Goal: Information Seeking & Learning: Learn about a topic

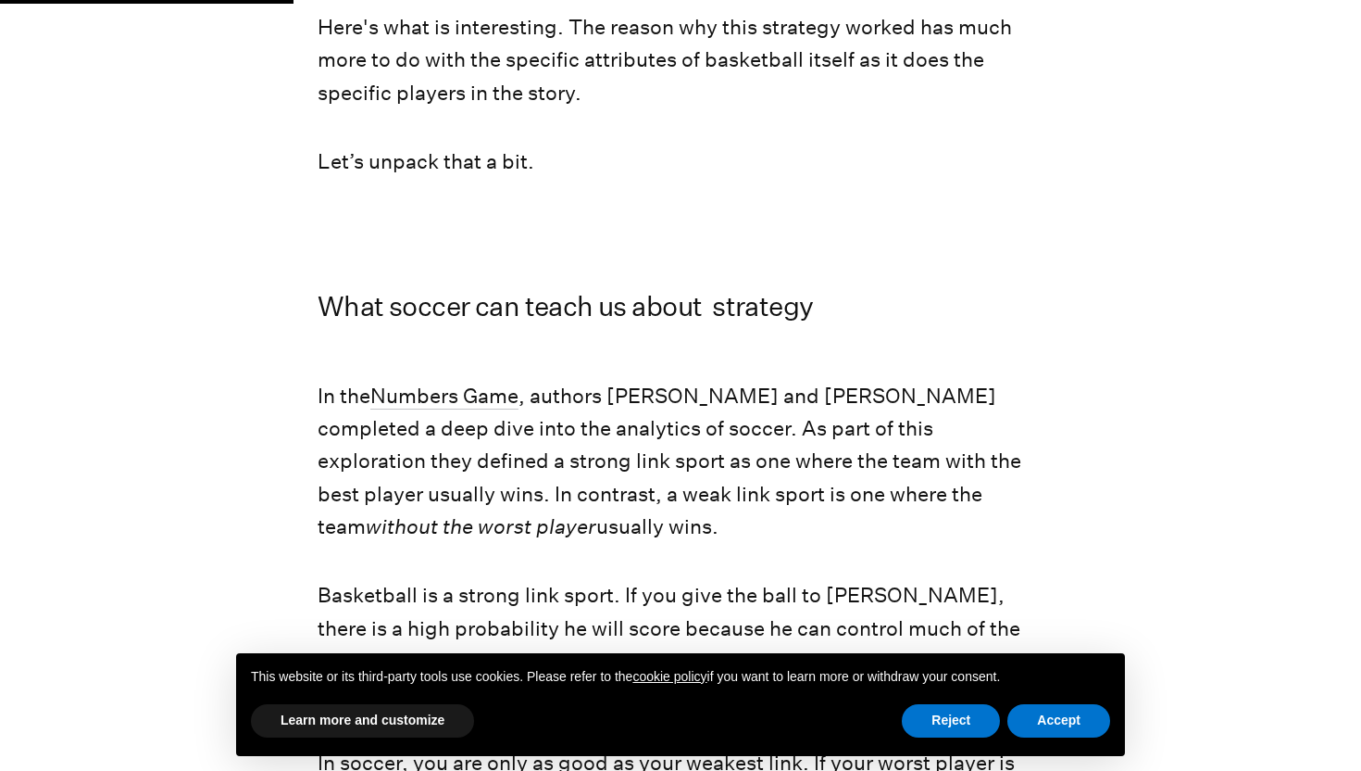
scroll to position [1400, 0]
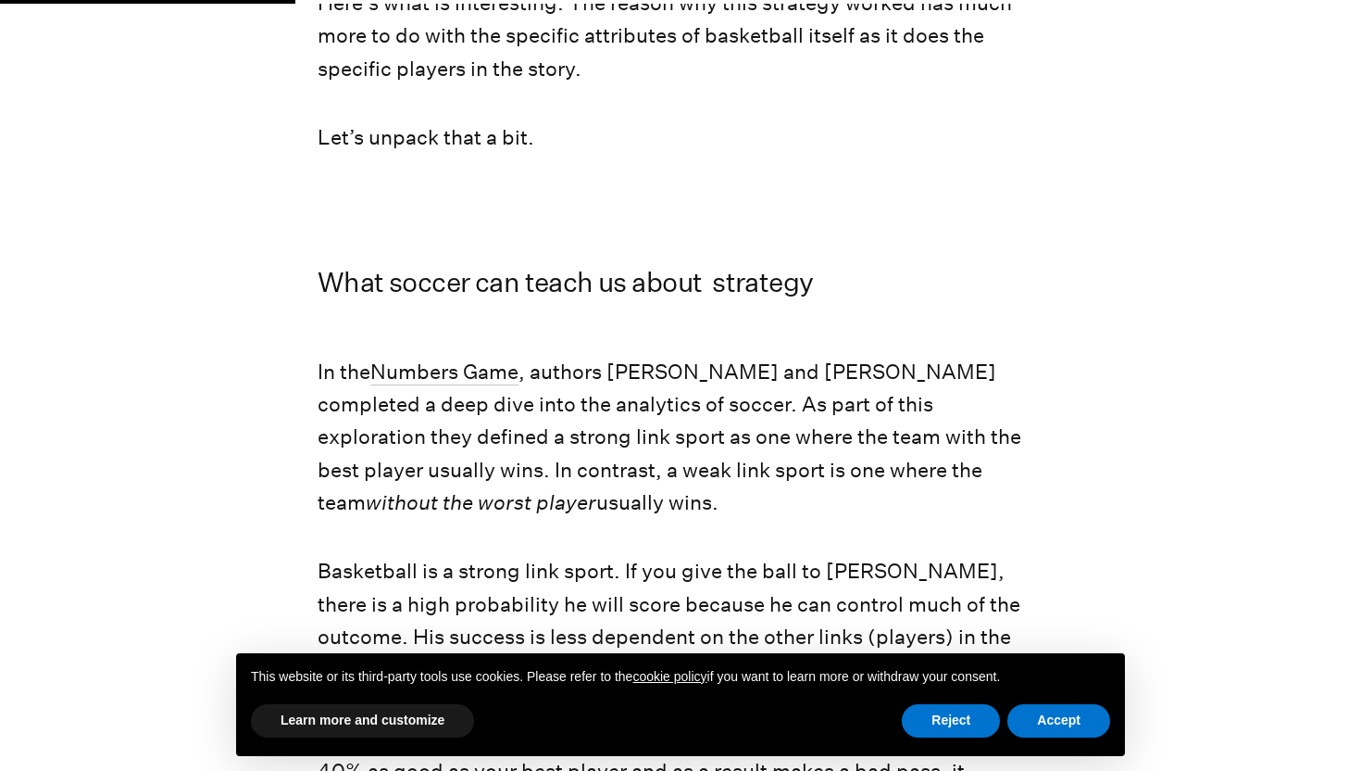
drag, startPoint x: 681, startPoint y: 473, endPoint x: 674, endPoint y: 400, distance: 73.5
click at [674, 400] on p "In the Numbers Game , authors [PERSON_NAME] and [PERSON_NAME] completed a deep …" at bounding box center [681, 437] width 726 height 163
click at [679, 447] on p "In the Numbers Game , authors [PERSON_NAME] and [PERSON_NAME] completed a deep …" at bounding box center [681, 437] width 726 height 163
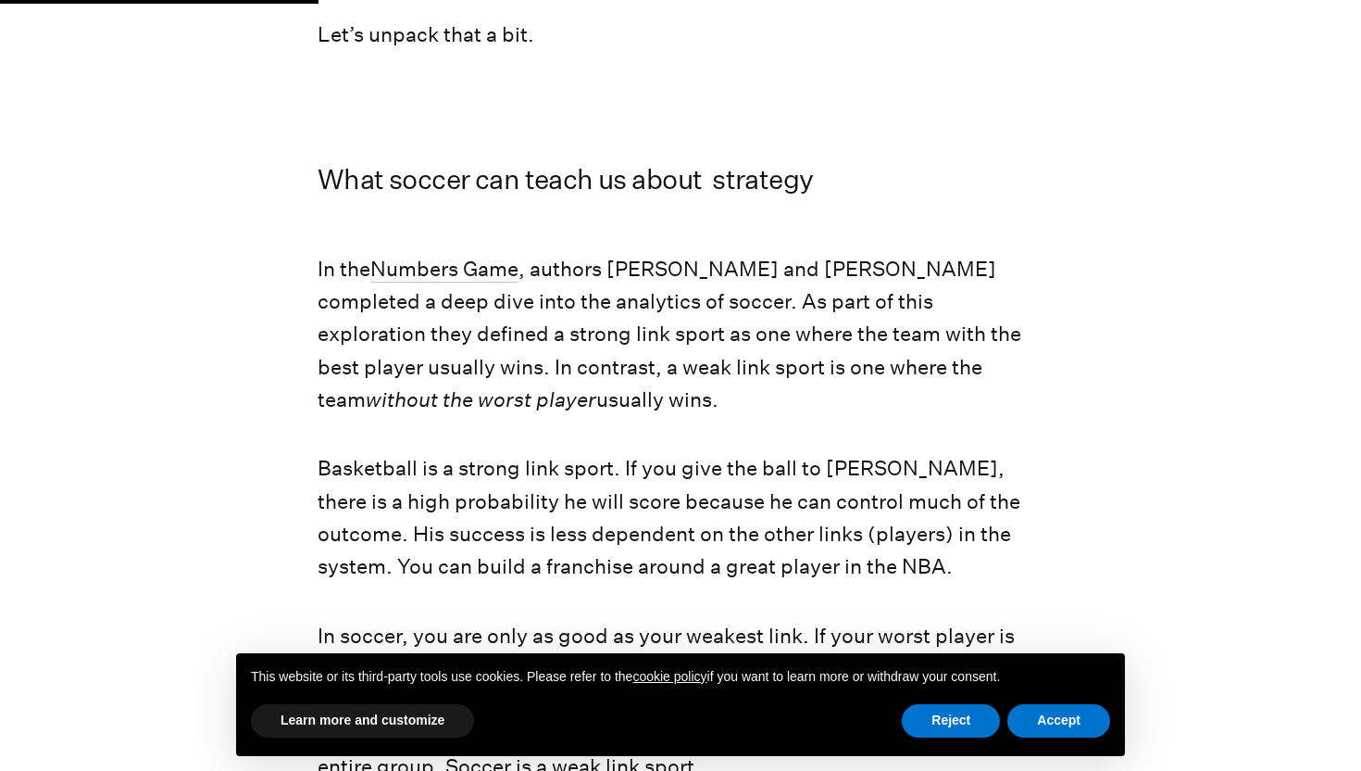
scroll to position [1511, 0]
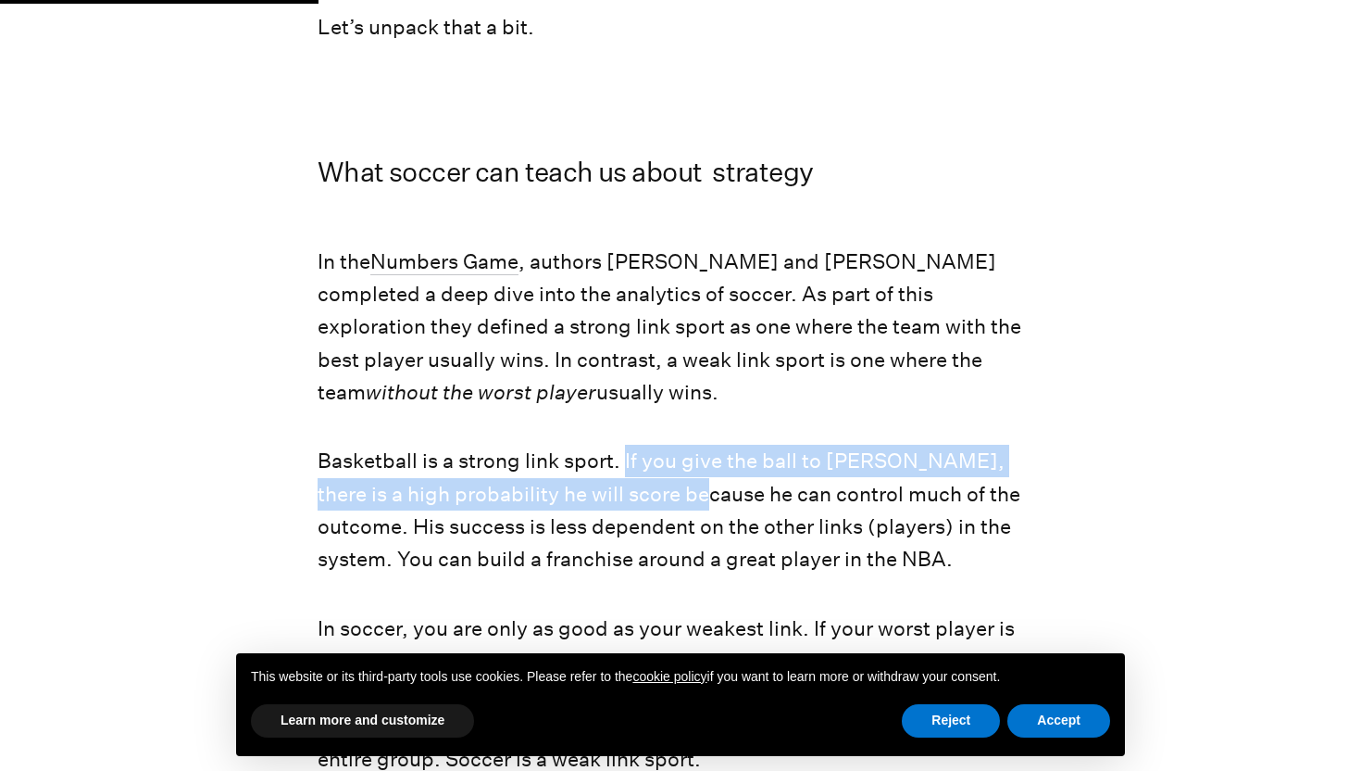
drag, startPoint x: 624, startPoint y: 432, endPoint x: 643, endPoint y: 452, distance: 27.5
click at [643, 452] on p "Basketball is a strong link sport. If you give the ball to [PERSON_NAME], there…" at bounding box center [681, 510] width 726 height 131
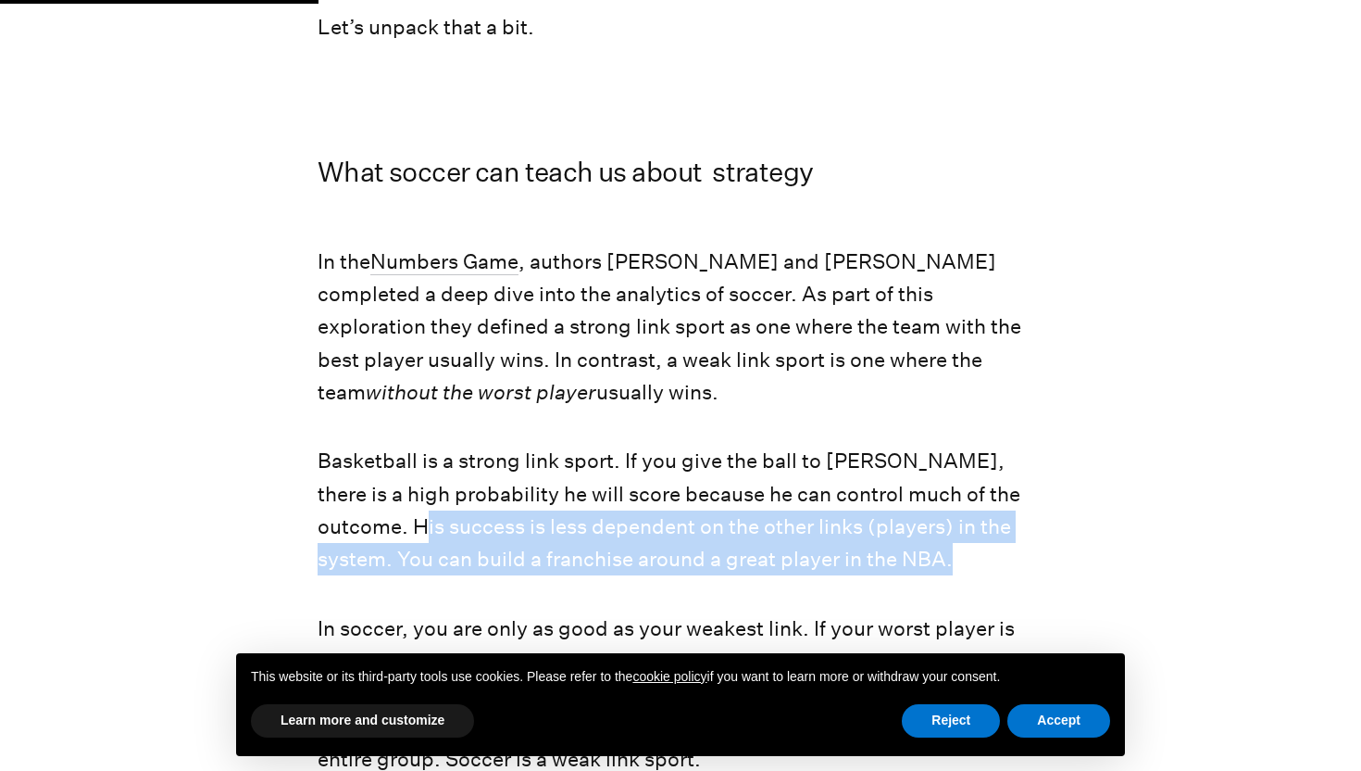
drag, startPoint x: 420, startPoint y: 495, endPoint x: 948, endPoint y: 513, distance: 529.2
click at [948, 513] on p "Basketball is a strong link sport. If you give the ball to [PERSON_NAME], there…" at bounding box center [681, 510] width 726 height 131
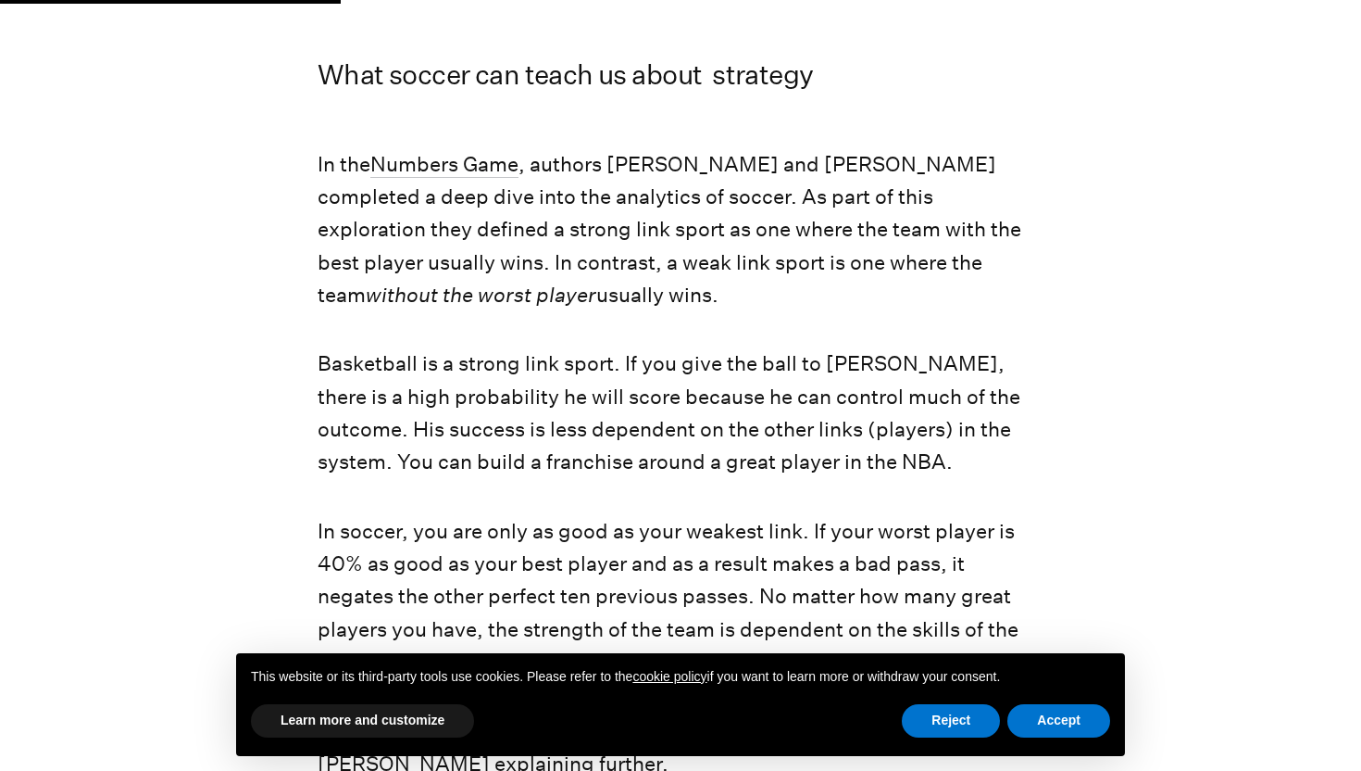
scroll to position [1615, 0]
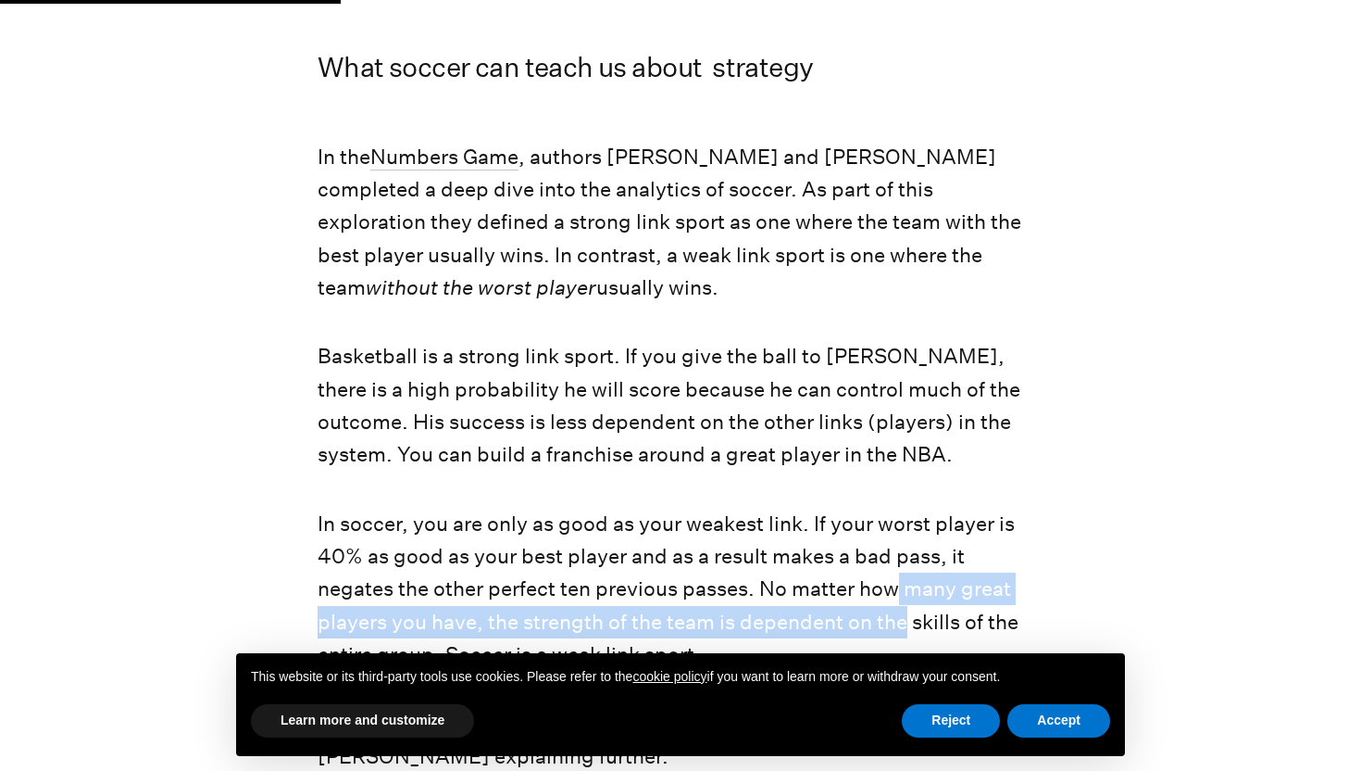
drag, startPoint x: 827, startPoint y: 596, endPoint x: 815, endPoint y: 565, distance: 33.7
click at [815, 565] on p "In soccer, you are only as good as your weakest link. If your worst player is 4…" at bounding box center [681, 589] width 726 height 163
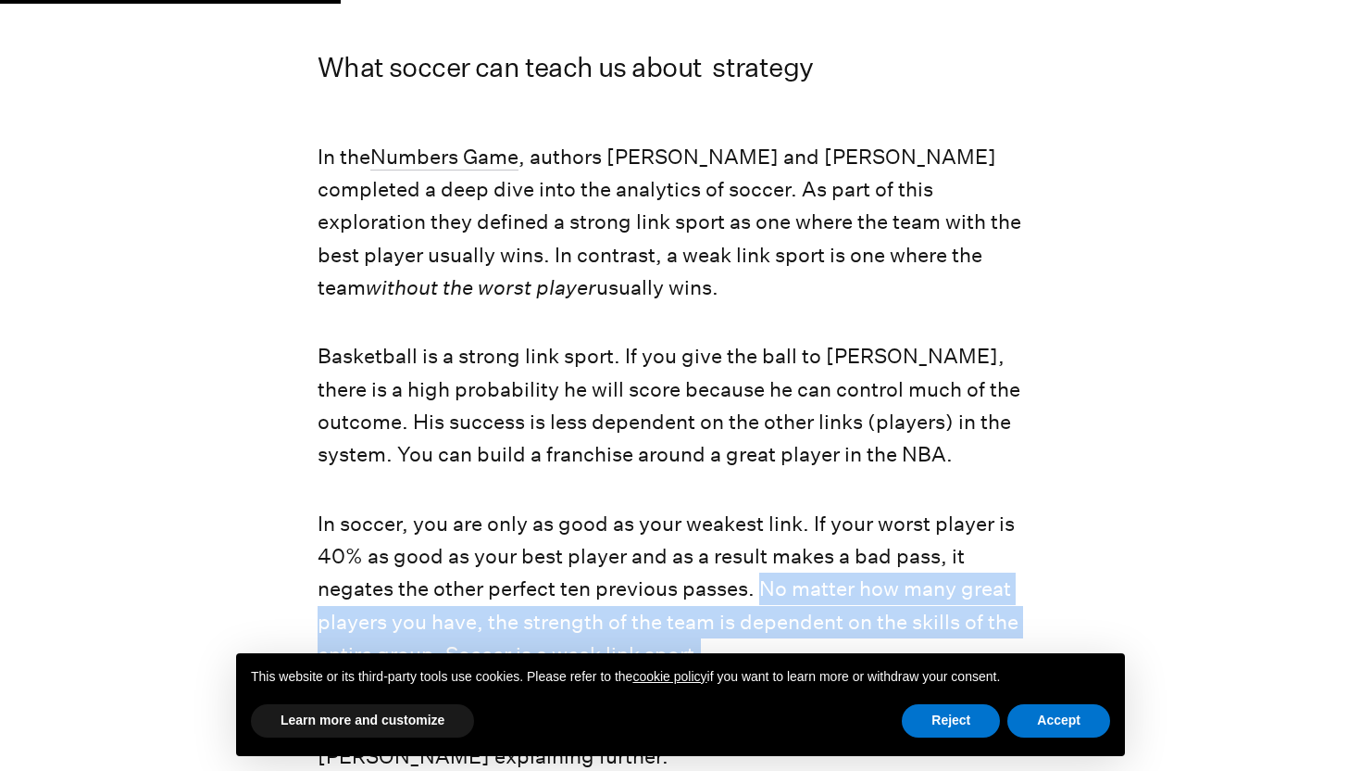
drag, startPoint x: 738, startPoint y: 614, endPoint x: 686, endPoint y: 543, distance: 88.2
click at [686, 543] on p "In soccer, you are only as good as your weakest link. If your worst player is 4…" at bounding box center [681, 589] width 726 height 163
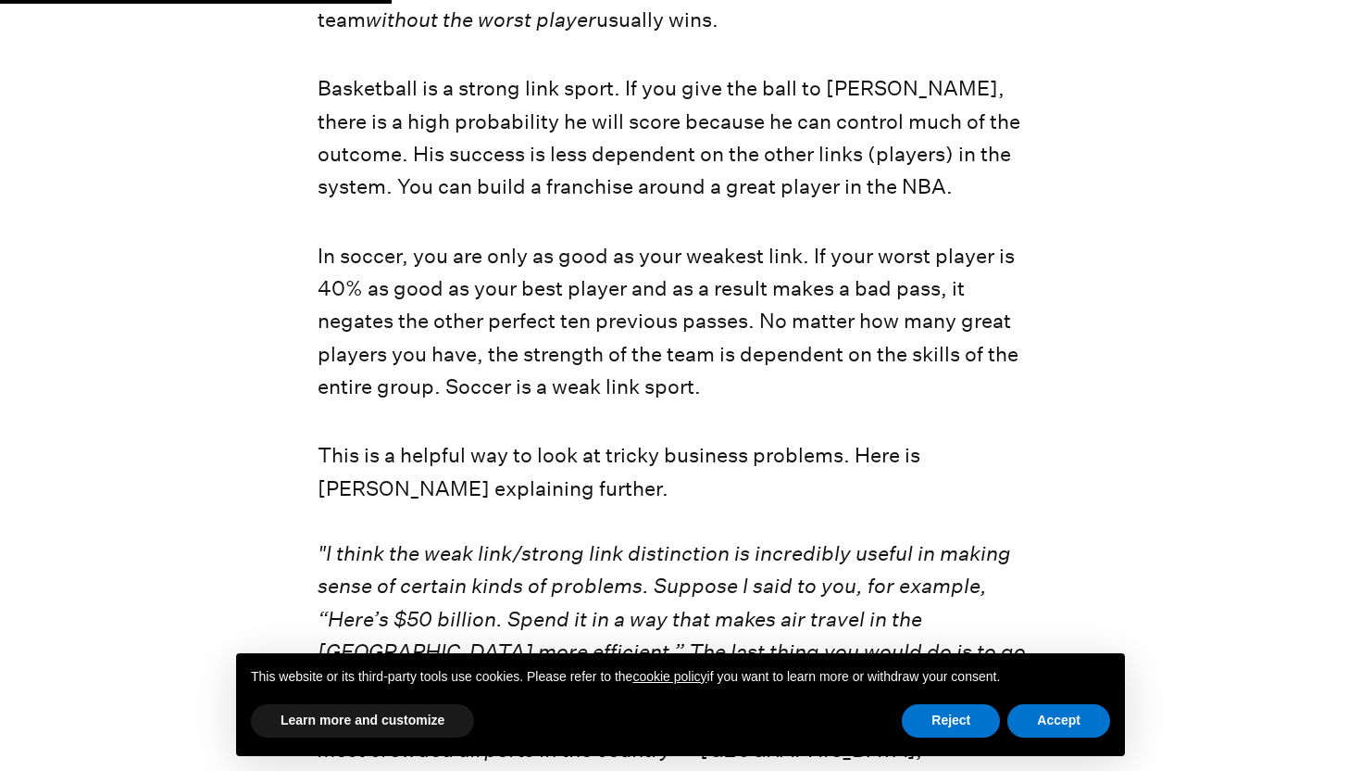
scroll to position [1886, 0]
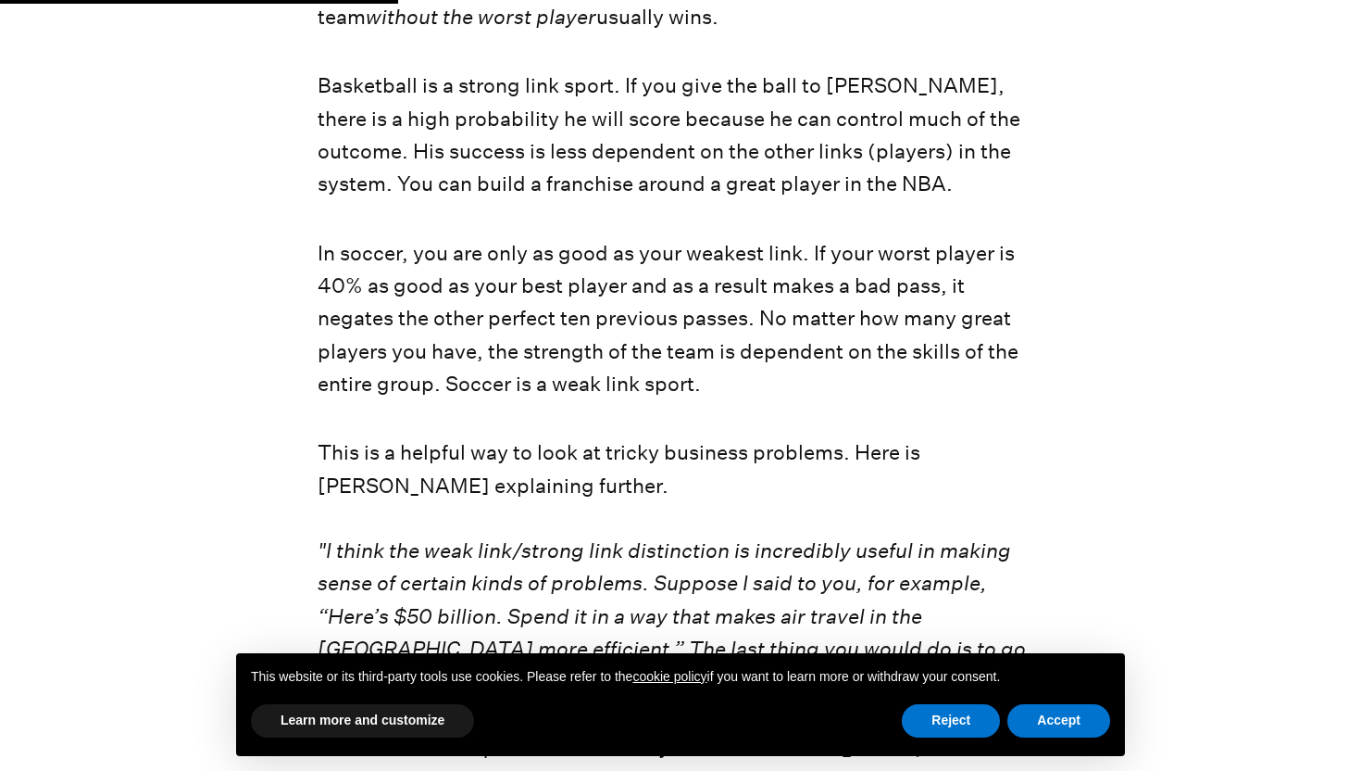
drag, startPoint x: 649, startPoint y: 450, endPoint x: 626, endPoint y: 399, distance: 56.0
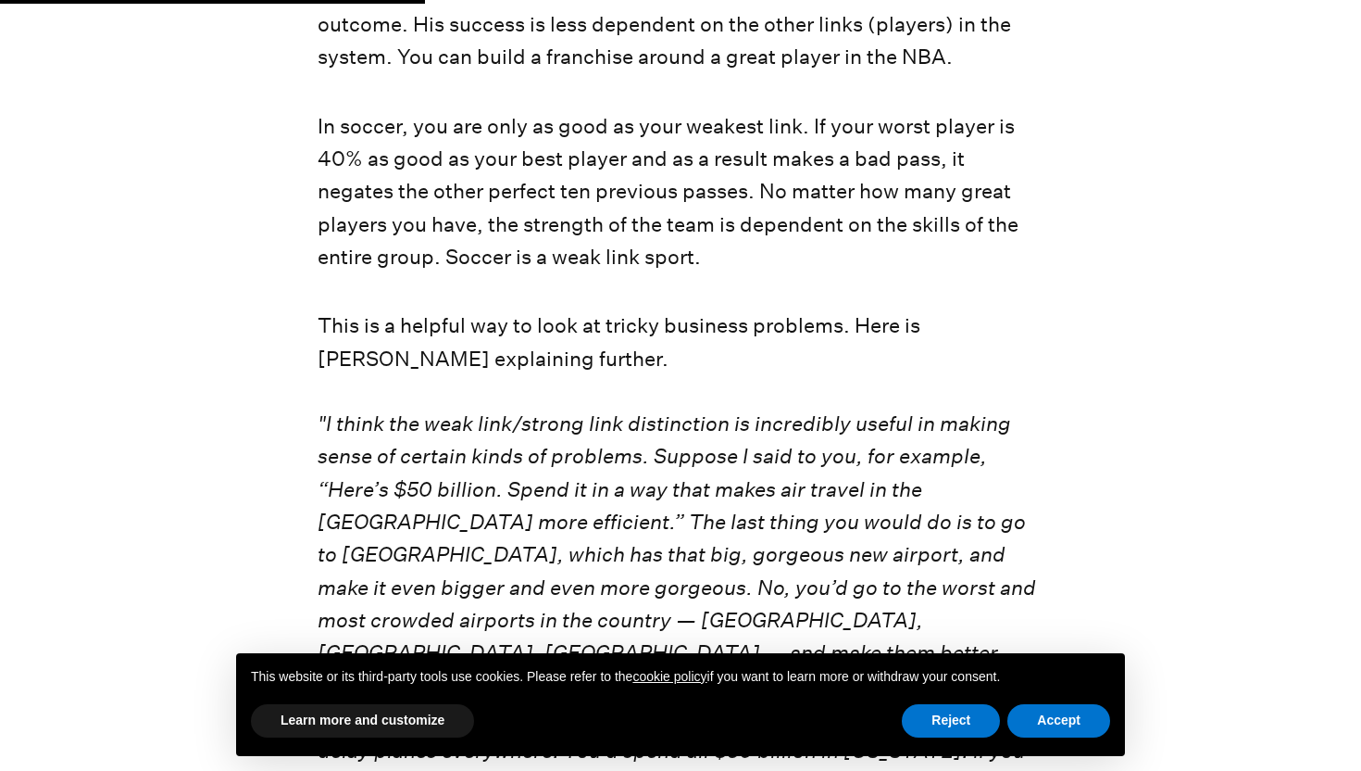
scroll to position [2017, 0]
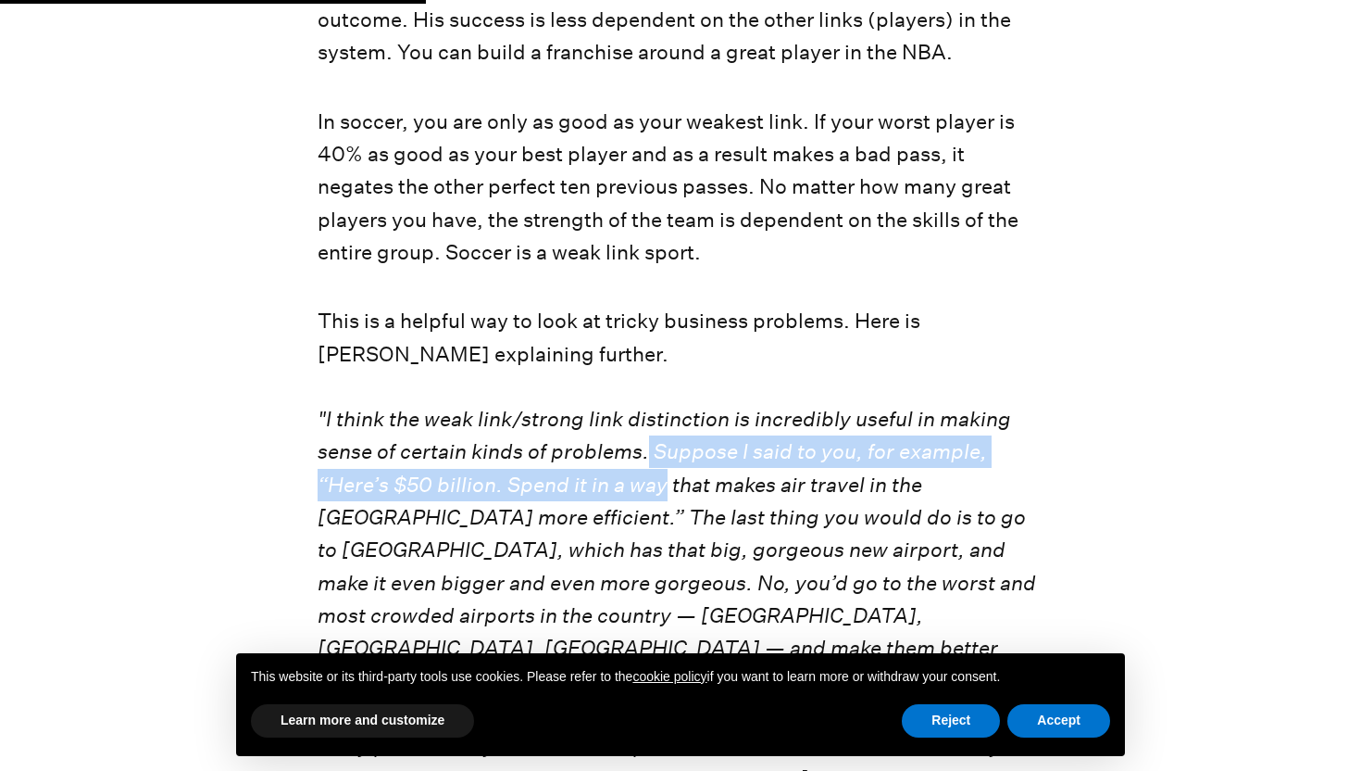
drag, startPoint x: 645, startPoint y: 419, endPoint x: 663, endPoint y: 468, distance: 52.5
click at [663, 468] on p "This is a helpful way to look at tricky business problems. Here is [PERSON_NAME…" at bounding box center [681, 583] width 726 height 556
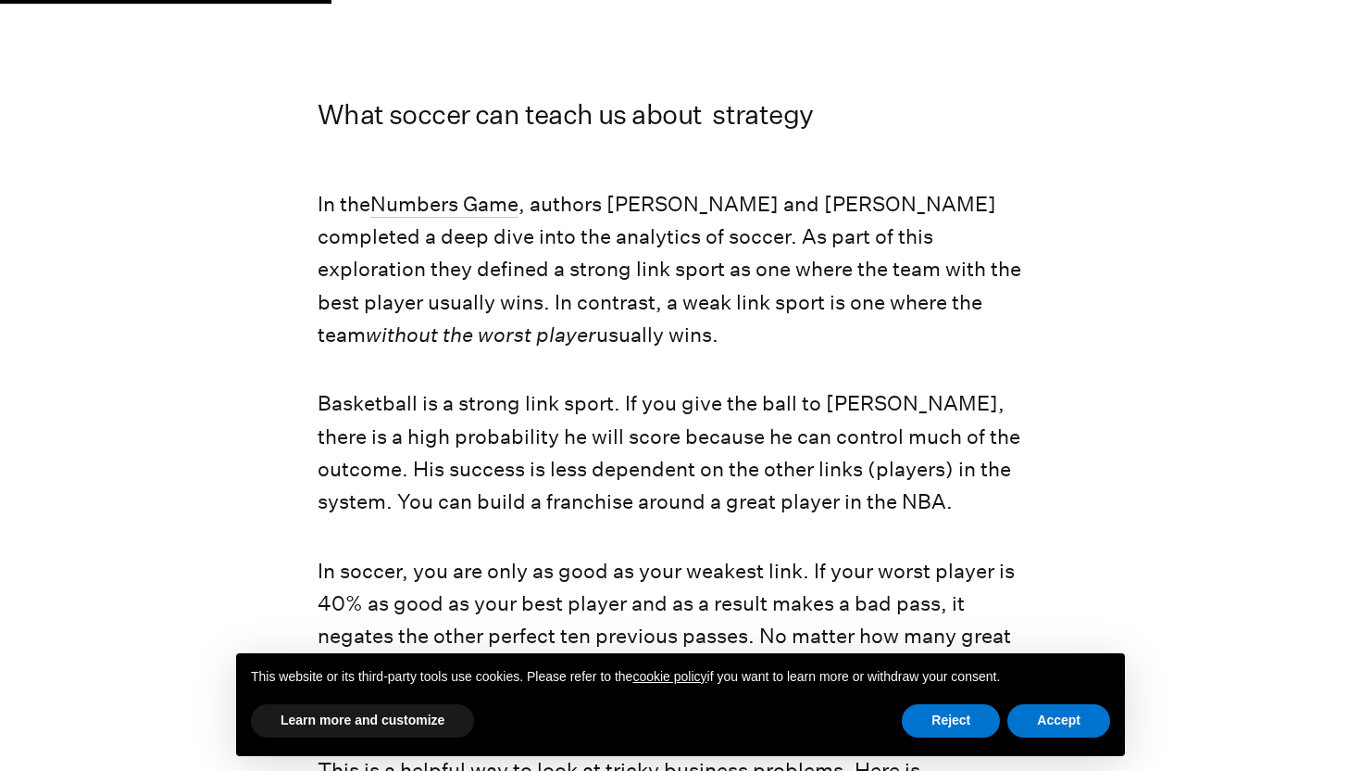
scroll to position [1569, 0]
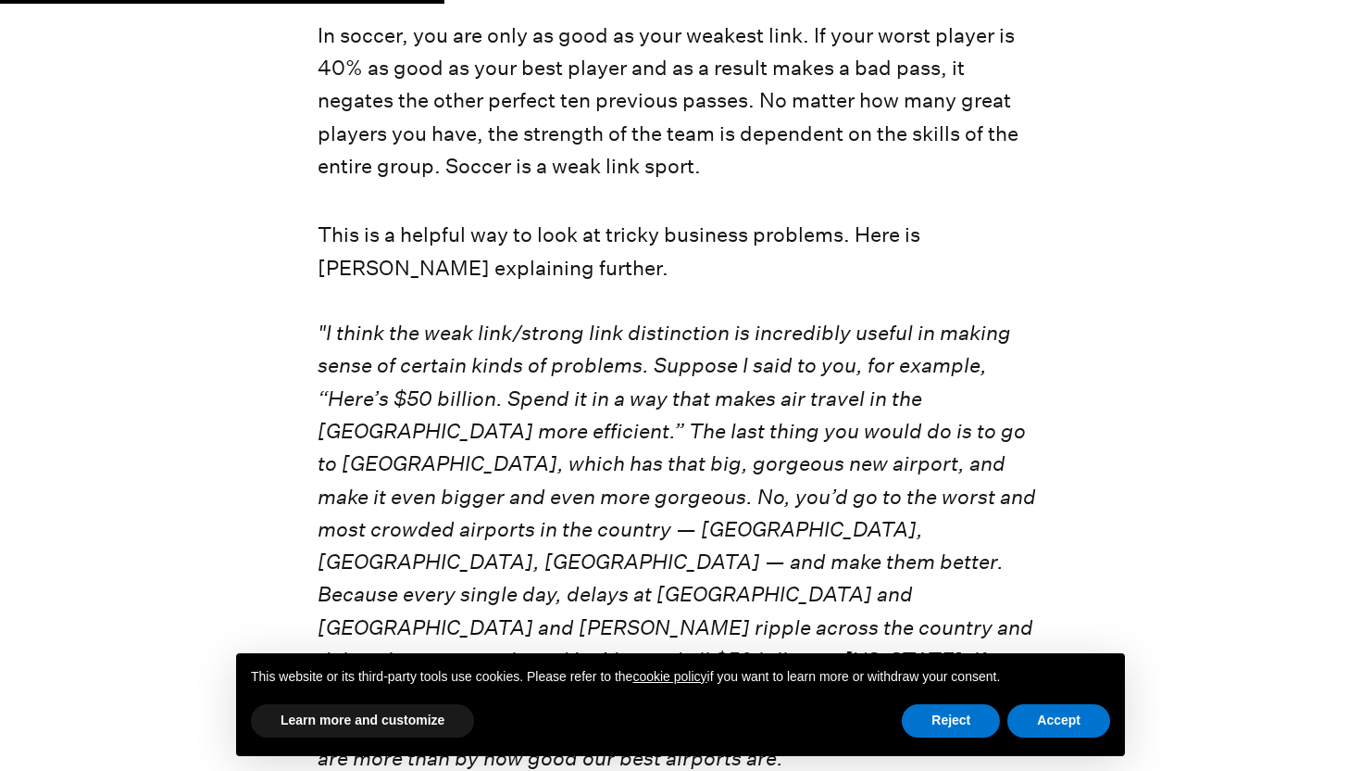
scroll to position [2109, 0]
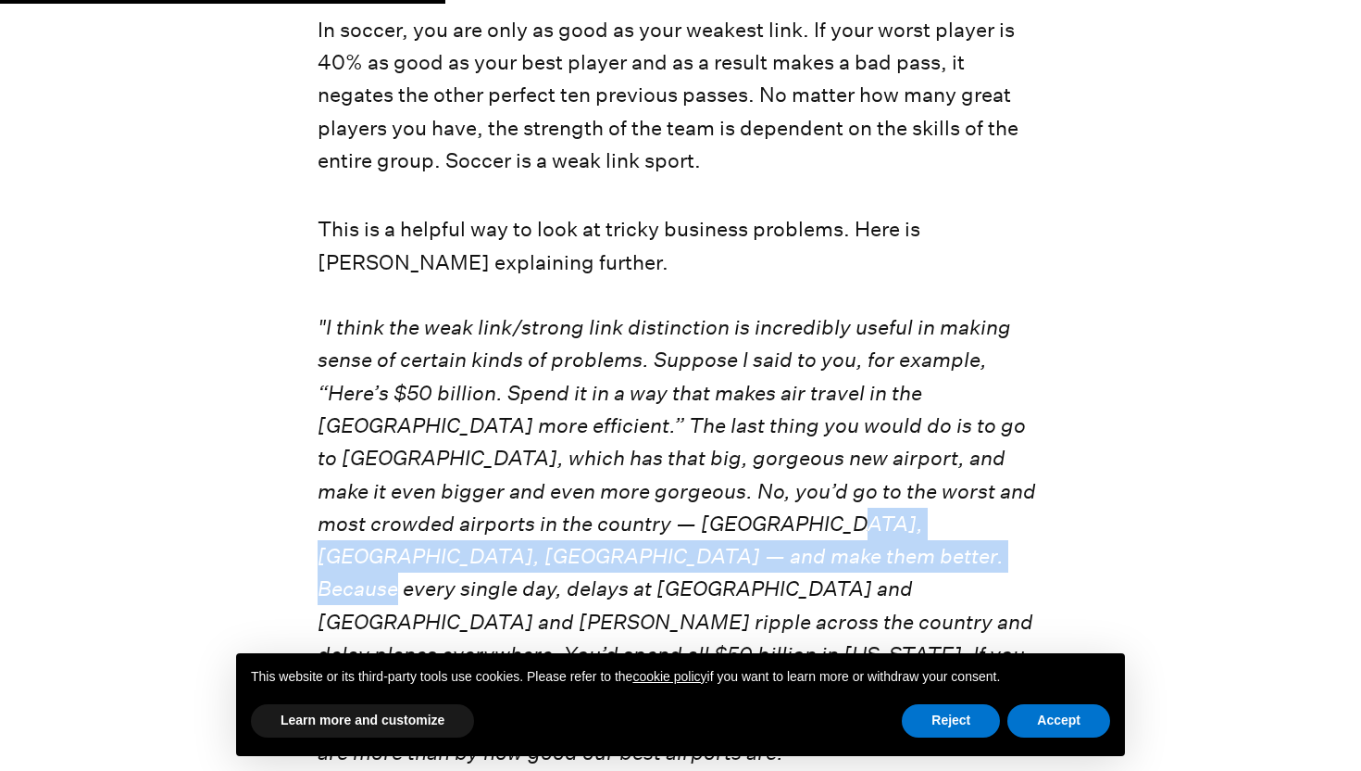
drag, startPoint x: 715, startPoint y: 494, endPoint x: 741, endPoint y: 530, distance: 44.5
click at [741, 530] on em ""I think the weak link/strong link distinction is incredibly useful in making s…" at bounding box center [677, 539] width 719 height 449
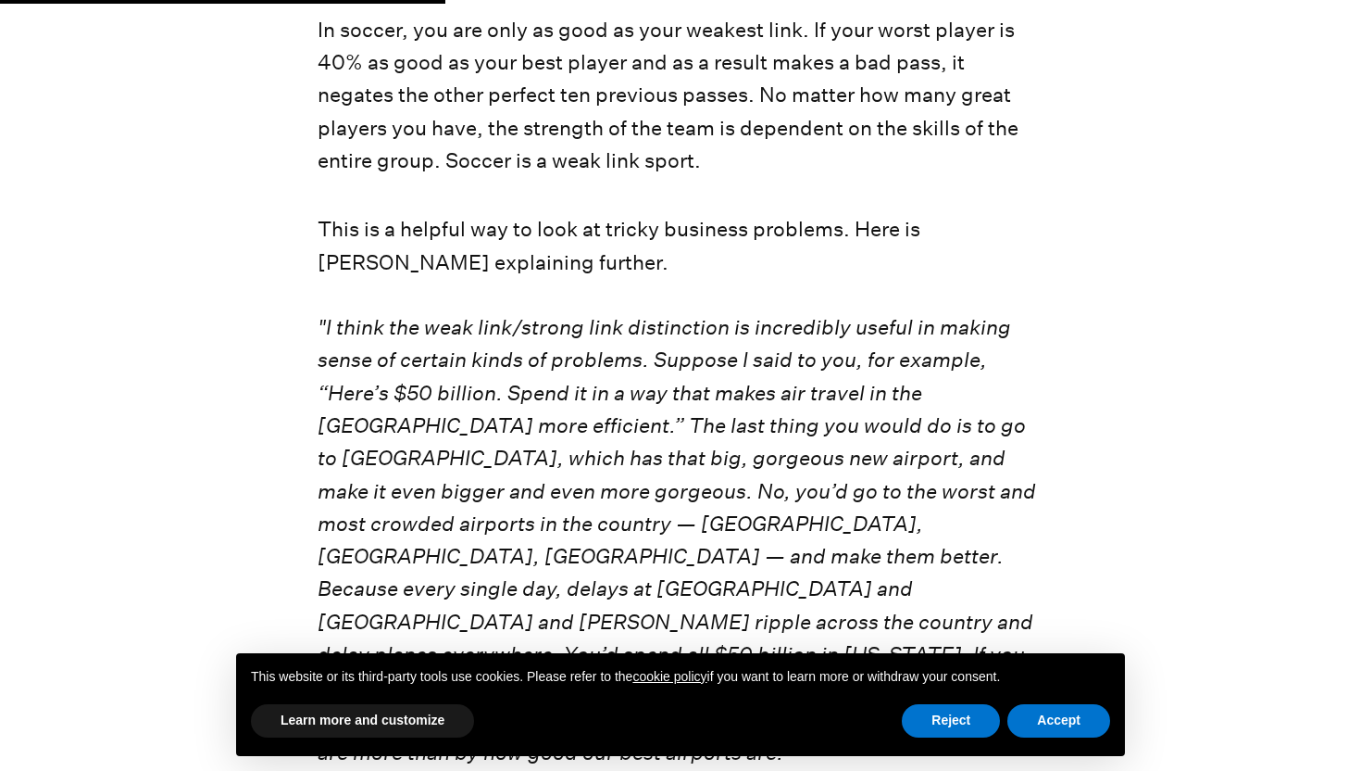
click at [789, 525] on em ""I think the weak link/strong link distinction is incredibly useful in making s…" at bounding box center [677, 539] width 719 height 449
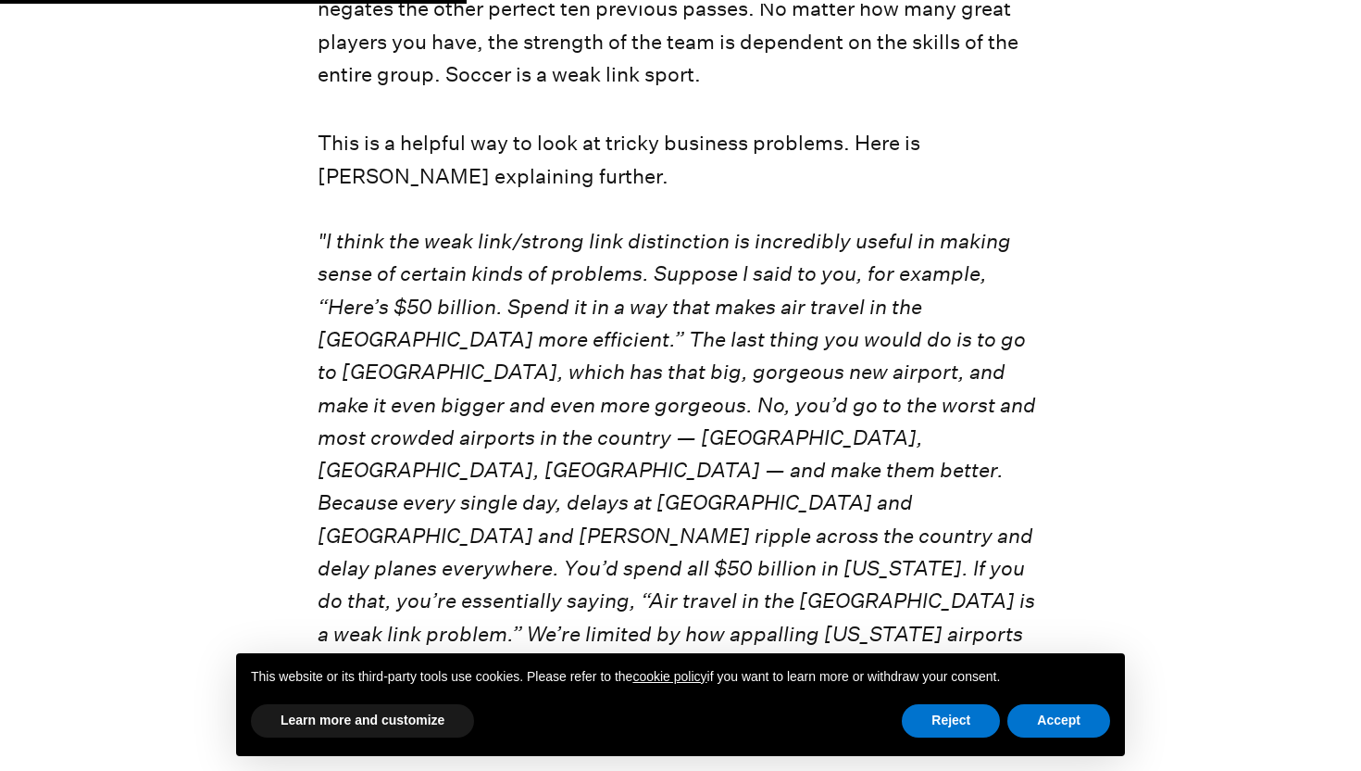
scroll to position [2212, 0]
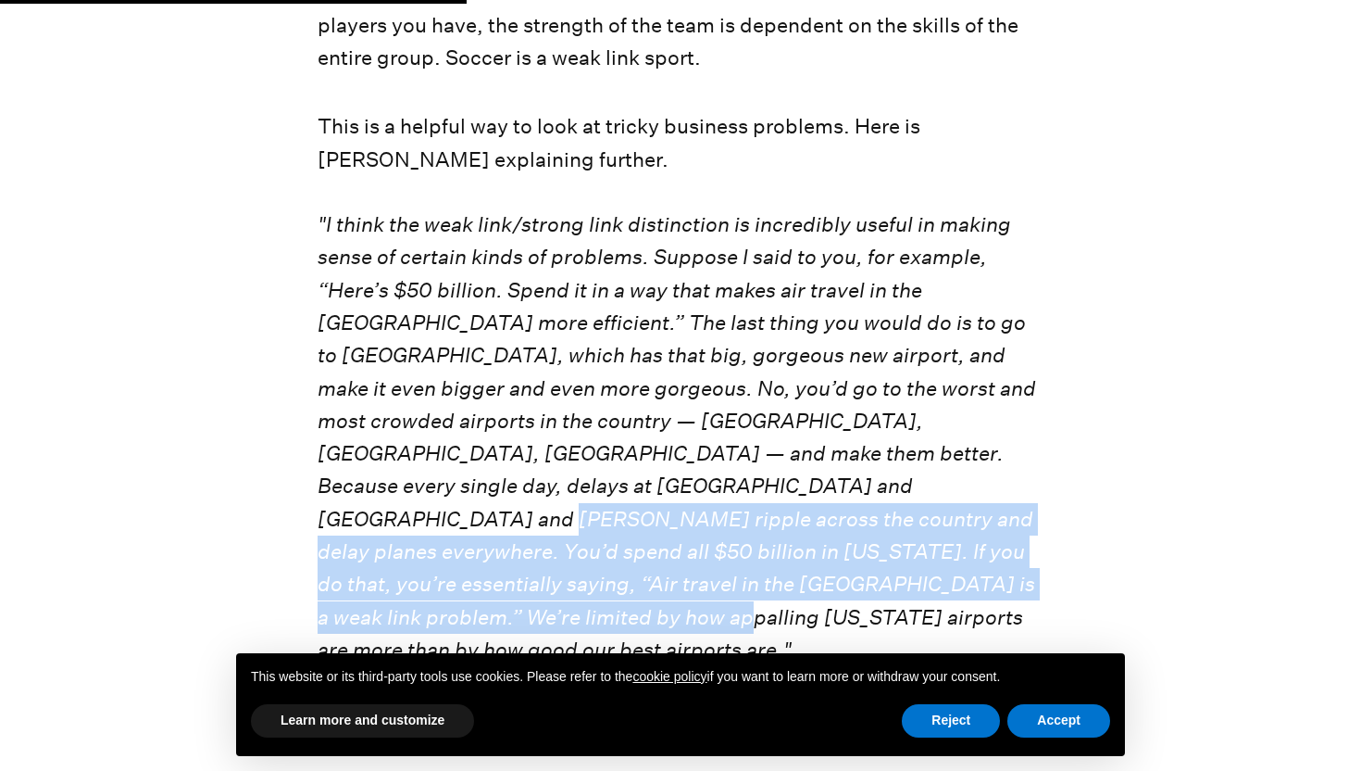
drag, startPoint x: 717, startPoint y: 453, endPoint x: 822, endPoint y: 546, distance: 141.1
click at [822, 546] on p "This is a helpful way to look at tricky business problems. Here is [PERSON_NAME…" at bounding box center [681, 388] width 726 height 556
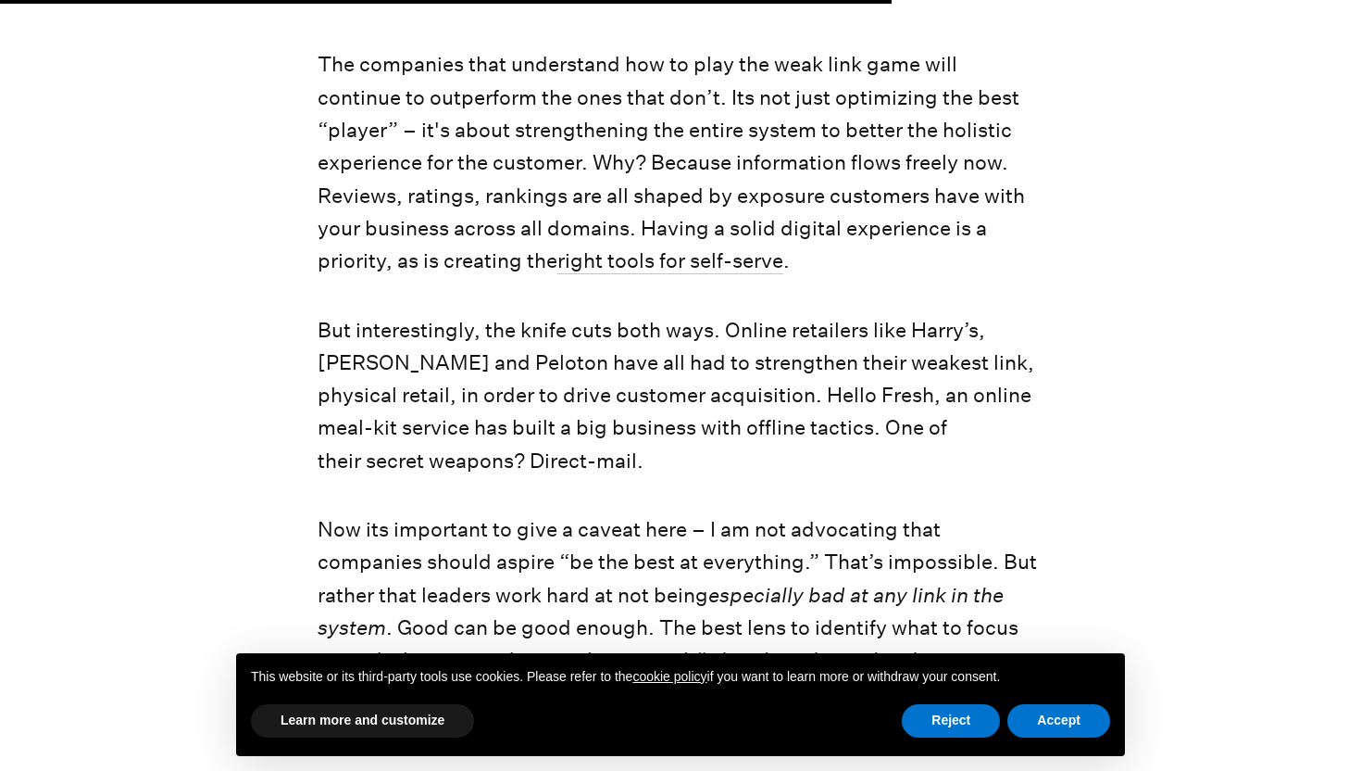
scroll to position [4225, 0]
